Goal: Use online tool/utility: Utilize a website feature to perform a specific function

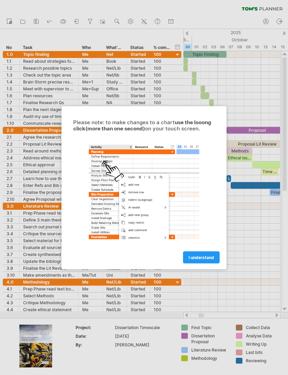
click at [210, 256] on span "I understand" at bounding box center [201, 256] width 26 height 5
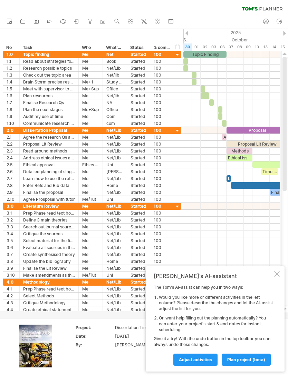
click at [231, 360] on span "plan project (beta)" at bounding box center [246, 359] width 38 height 5
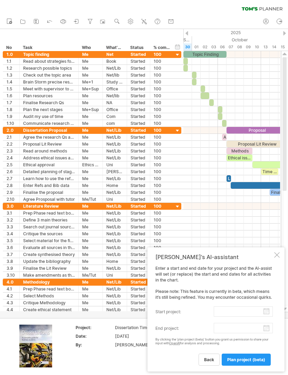
click at [209, 359] on span "back" at bounding box center [209, 359] width 10 height 5
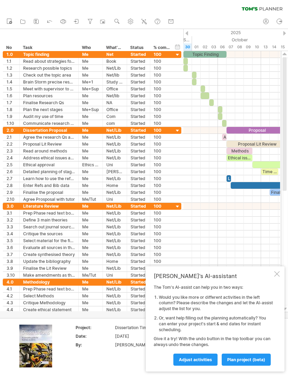
click at [274, 279] on div "[PERSON_NAME]'s AI-assistant The [PERSON_NAME]'s AI-assist can help you in two …" at bounding box center [215, 318] width 139 height 105
click at [276, 275] on div at bounding box center [277, 274] width 6 height 6
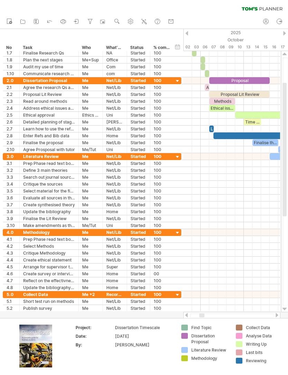
click at [209, 88] on span at bounding box center [209, 87] width 3 height 7
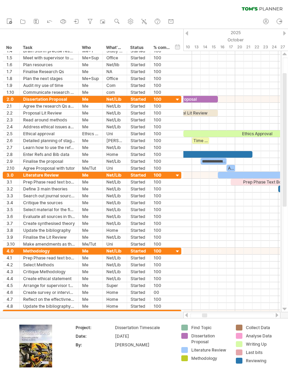
click at [216, 228] on div at bounding box center [231, 230] width 97 height 7
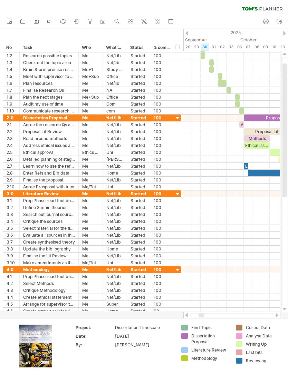
click at [220, 150] on div at bounding box center [231, 152] width 97 height 7
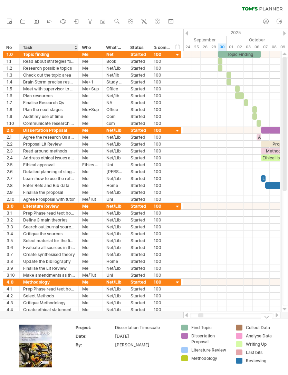
click at [41, 342] on img at bounding box center [35, 345] width 33 height 43
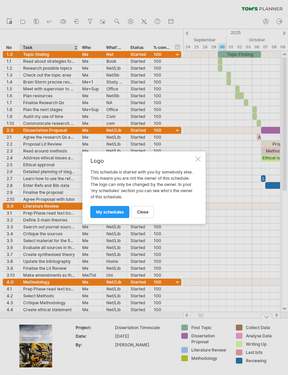
click at [118, 213] on span "my schedules" at bounding box center [110, 211] width 28 height 5
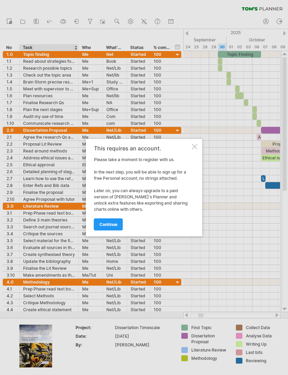
click at [114, 222] on span "continue" at bounding box center [108, 224] width 18 height 5
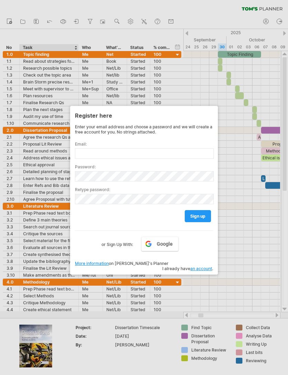
click at [249, 224] on div at bounding box center [144, 187] width 288 height 375
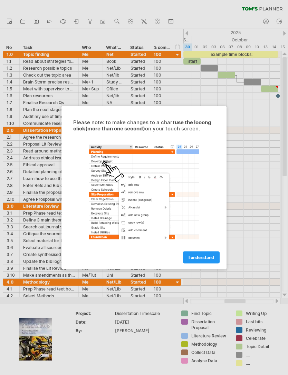
click at [201, 253] on link "I understand" at bounding box center [201, 257] width 37 height 12
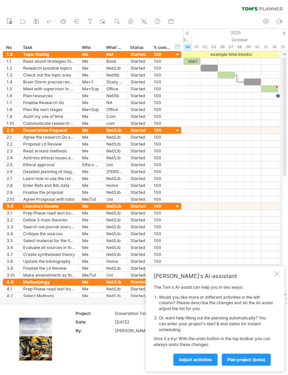
click at [204, 358] on span "Adjust activities" at bounding box center [195, 359] width 33 height 5
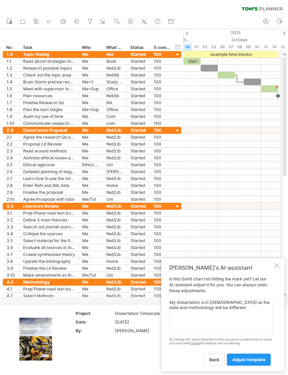
type textarea "My dissertation is in theology so the date and methodology will be different"
click at [251, 362] on span "adjust template" at bounding box center [248, 359] width 33 height 5
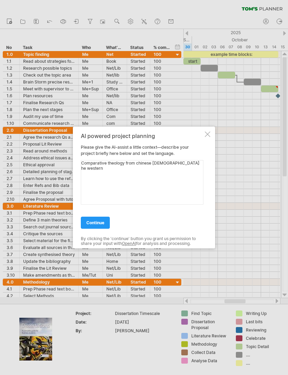
type textarea "Comparative theology from chinese christology he western christology"
click at [101, 220] on link "continue" at bounding box center [95, 223] width 29 height 12
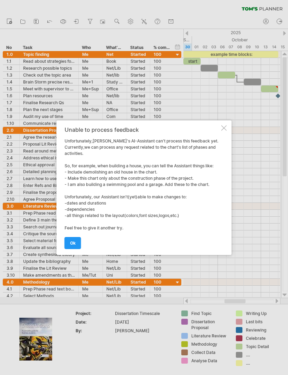
click at [77, 244] on link "ok" at bounding box center [72, 243] width 17 height 12
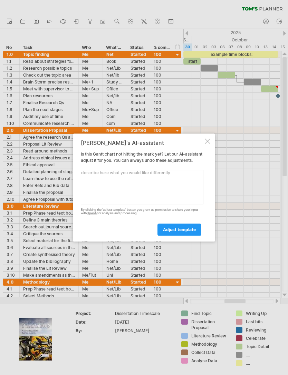
click at [208, 138] on div at bounding box center [207, 141] width 6 height 6
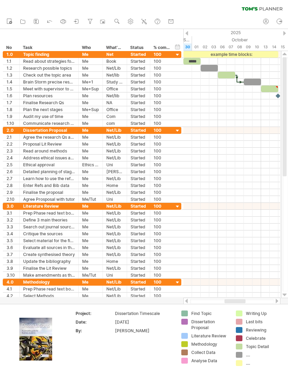
click at [247, 85] on div at bounding box center [251, 82] width 17 height 7
click at [248, 86] on div at bounding box center [231, 89] width 97 height 7
